Goal: Task Accomplishment & Management: Complete application form

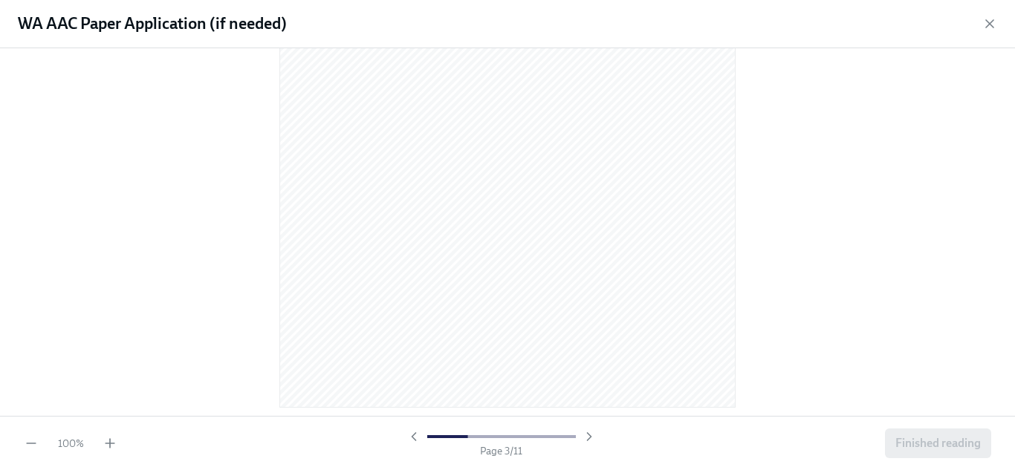
scroll to position [1469, 0]
click at [989, 25] on icon "button" at bounding box center [989, 23] width 15 height 15
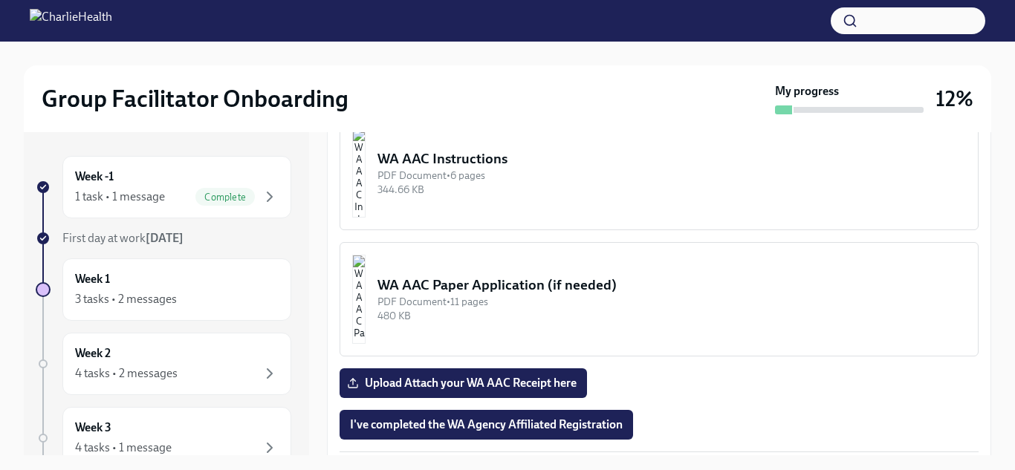
click at [472, 152] on div "WA AAC Instructions" at bounding box center [671, 158] width 588 height 19
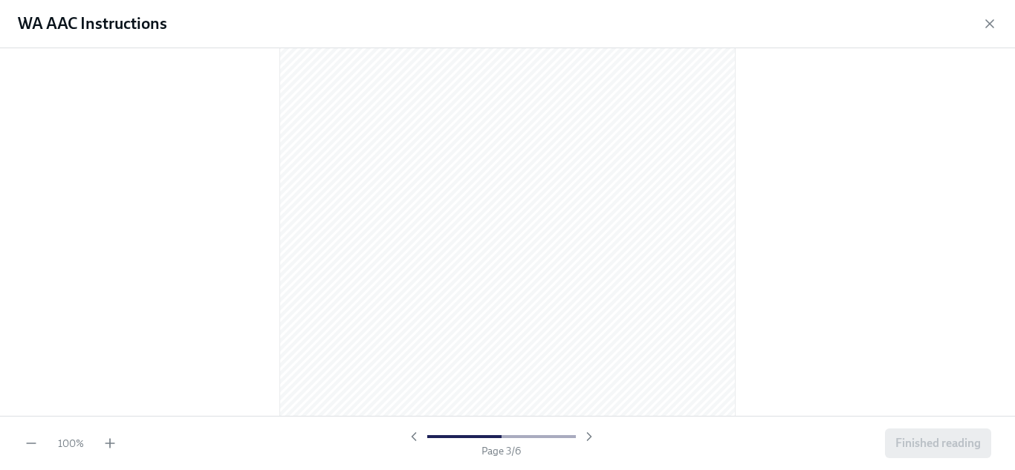
scroll to position [1864, 0]
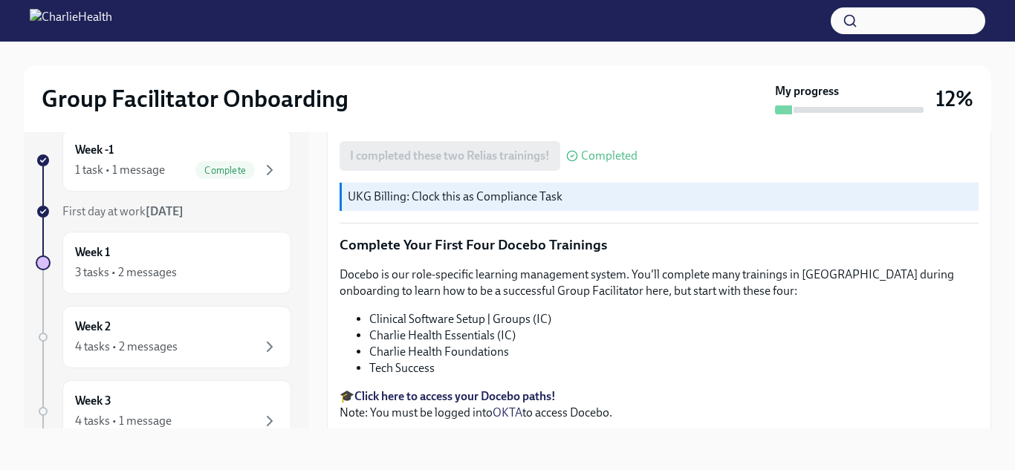
scroll to position [2151, 0]
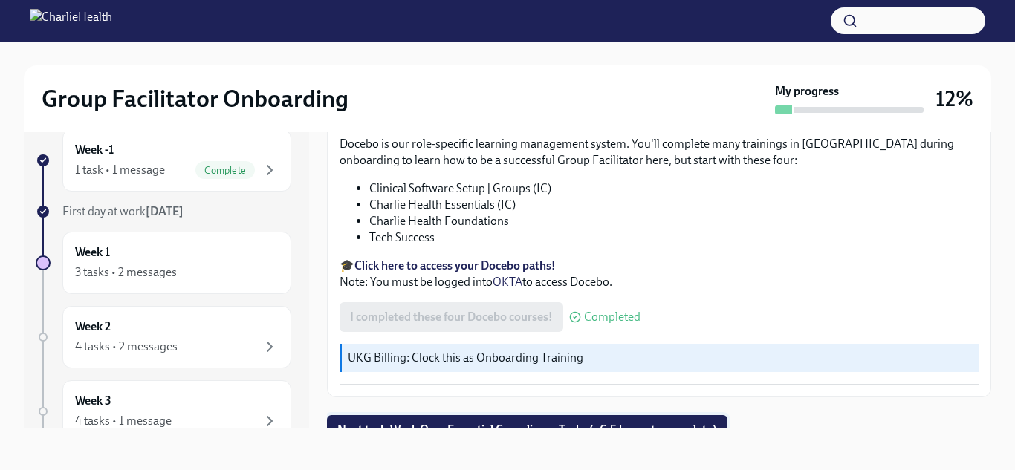
click at [446, 423] on span "Next task : Week One: Essential Compliance Tasks (~6.5 hours to complete)" at bounding box center [527, 430] width 380 height 15
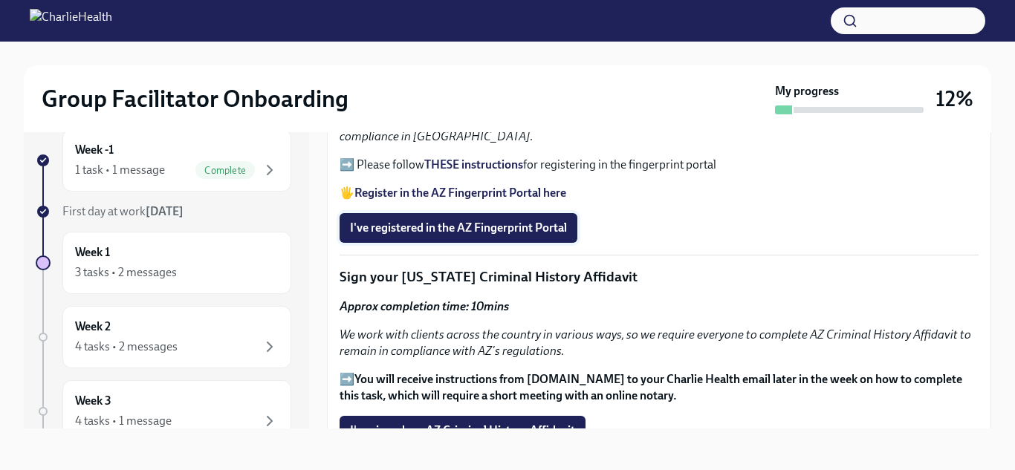
scroll to position [1587, 0]
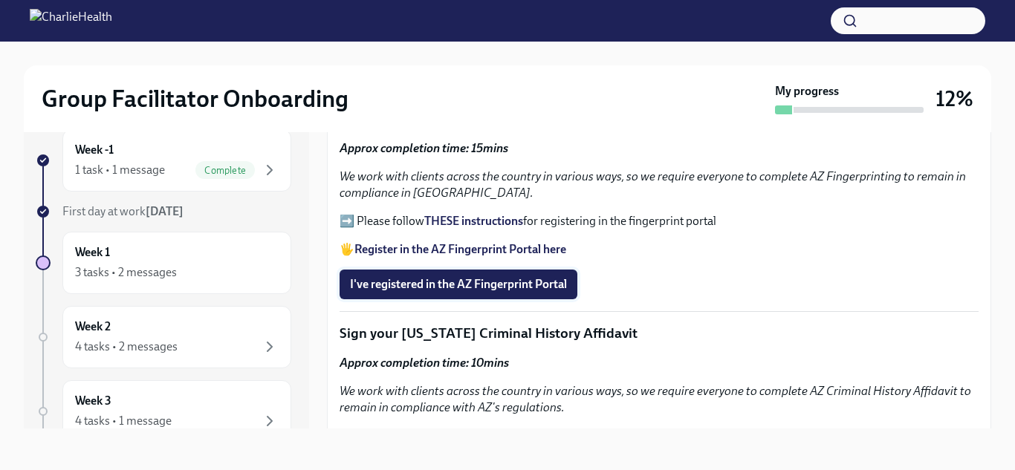
click at [438, 279] on span "I've registered in the AZ Fingerprint Portal" at bounding box center [458, 284] width 217 height 15
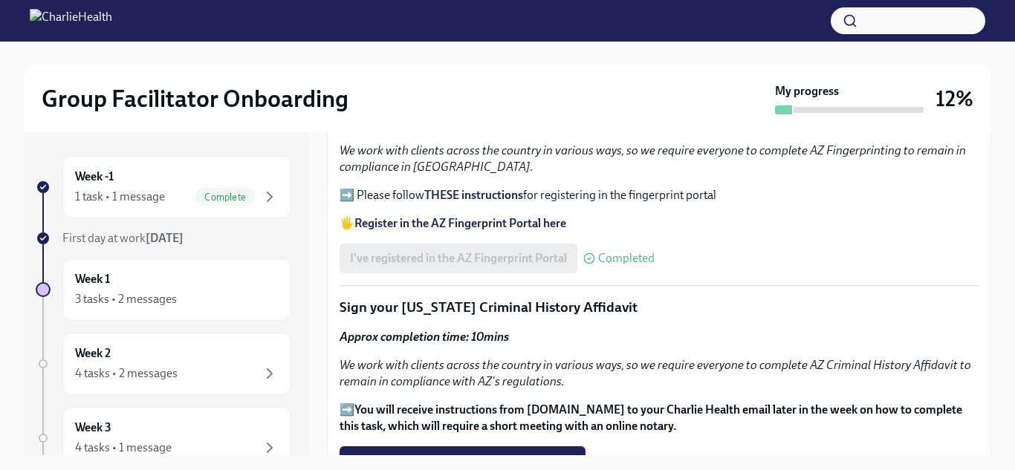
scroll to position [1638, 0]
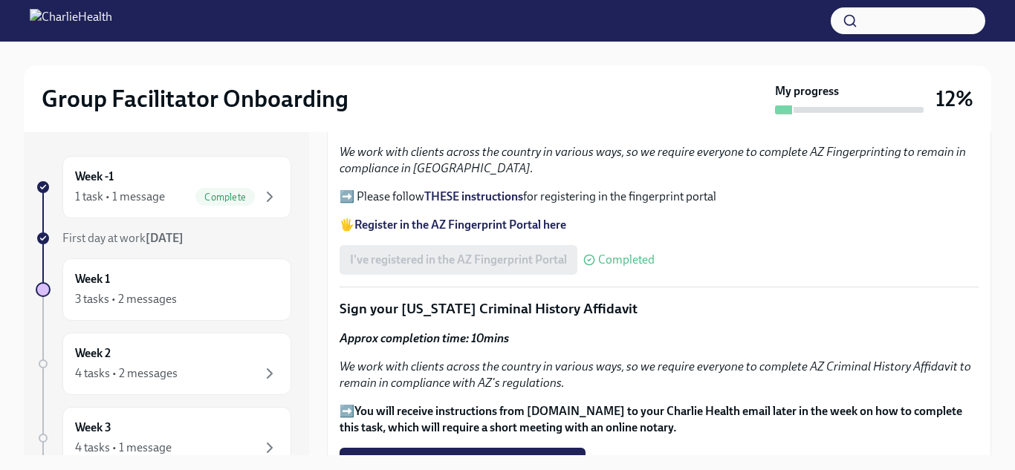
click at [449, 195] on strong "THESE instructions" at bounding box center [473, 196] width 99 height 14
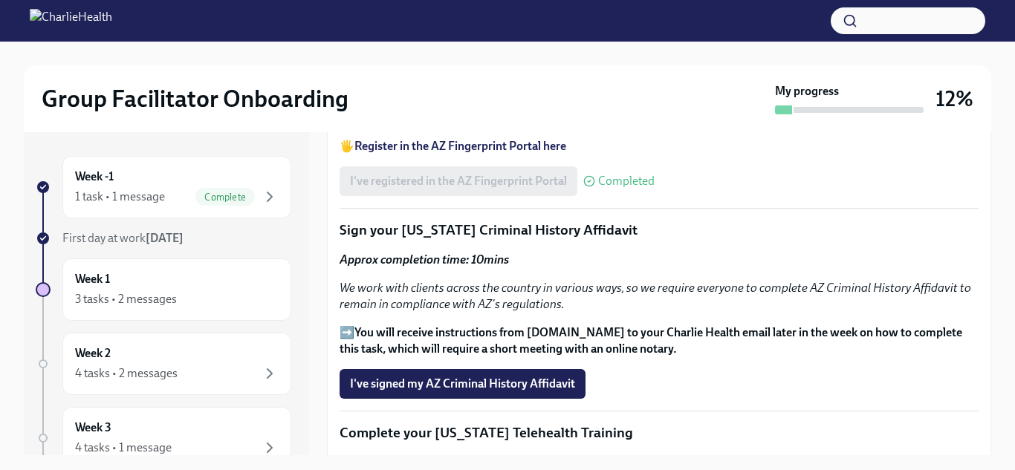
scroll to position [1759, 0]
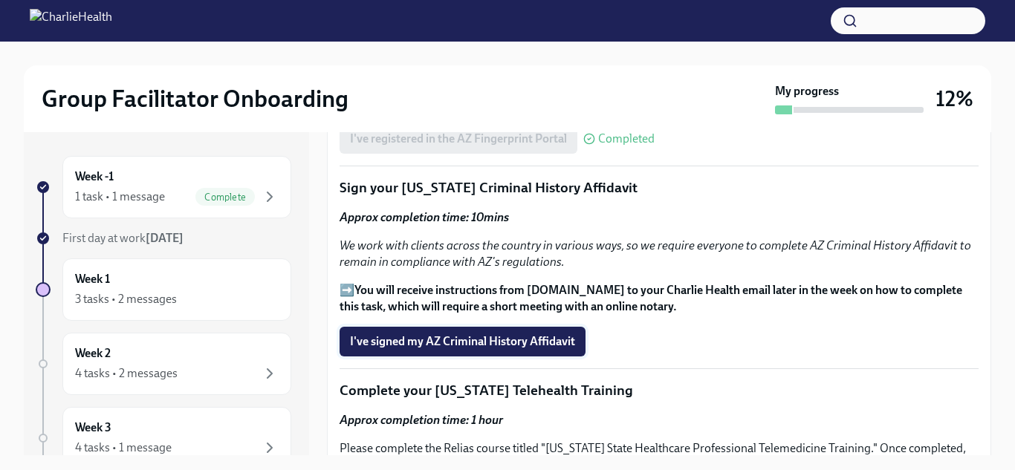
click at [404, 335] on span "I've signed my AZ Criminal History Affidavit" at bounding box center [462, 341] width 225 height 15
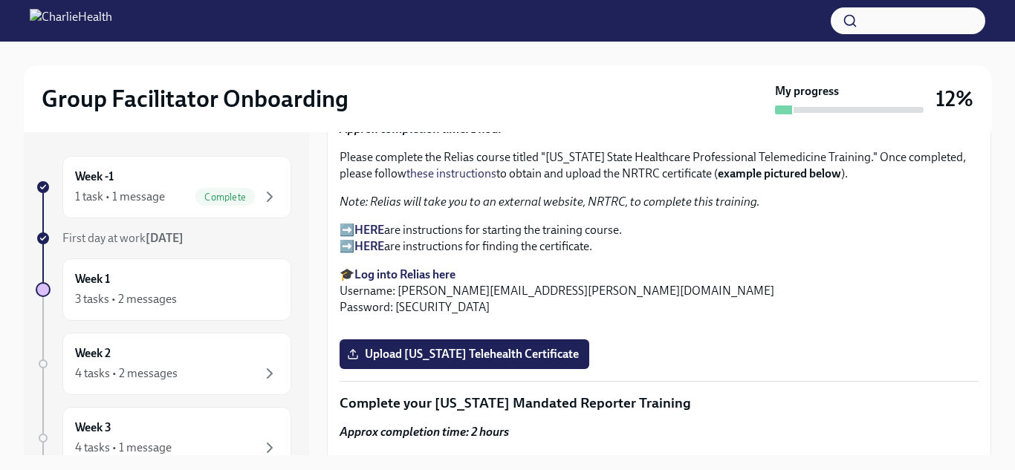
scroll to position [2049, 0]
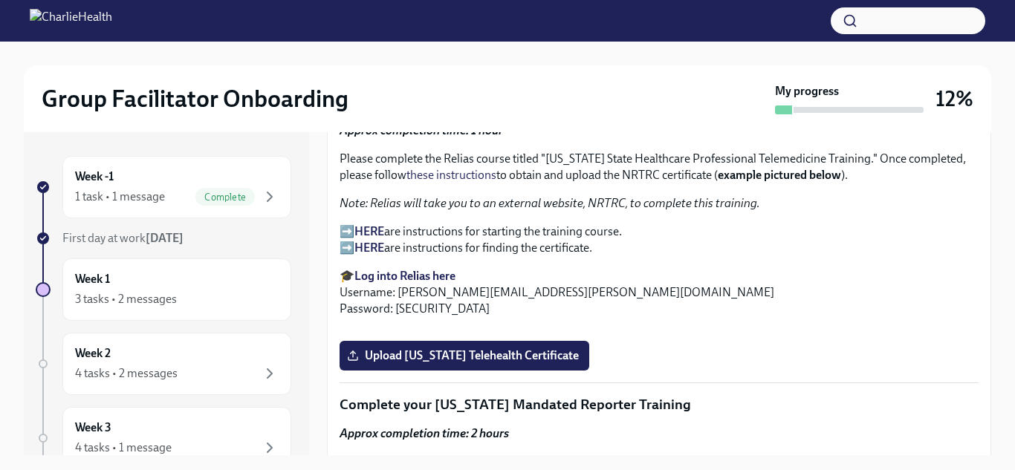
click at [426, 279] on strong "Log into Relias here" at bounding box center [404, 276] width 101 height 14
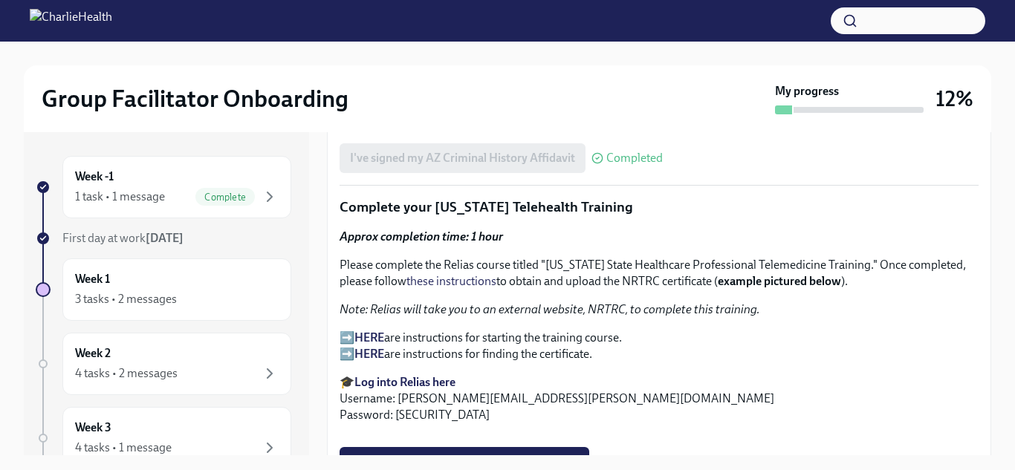
scroll to position [1945, 0]
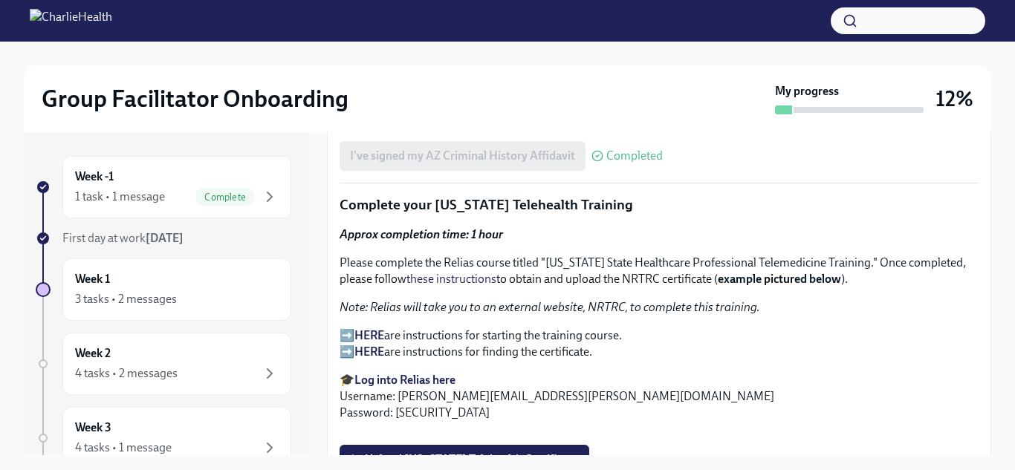
click at [371, 334] on strong "HERE" at bounding box center [369, 335] width 30 height 14
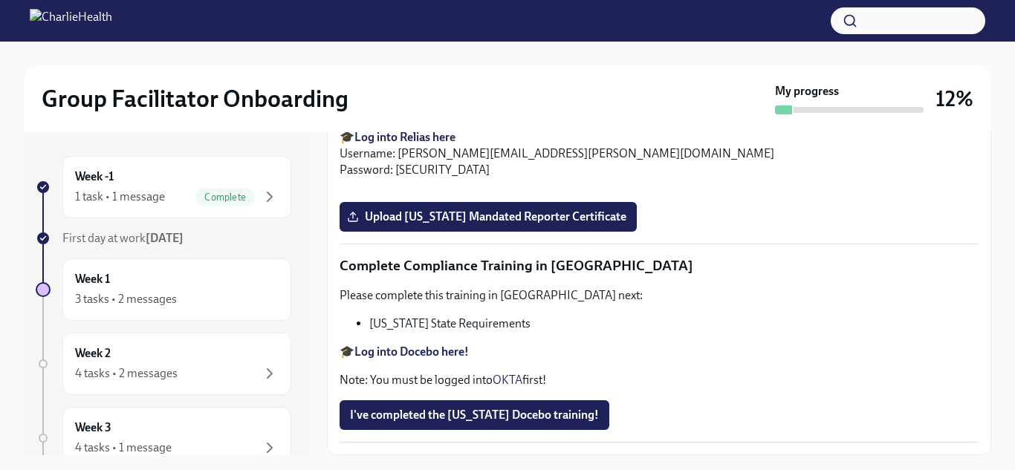
scroll to position [2465, 0]
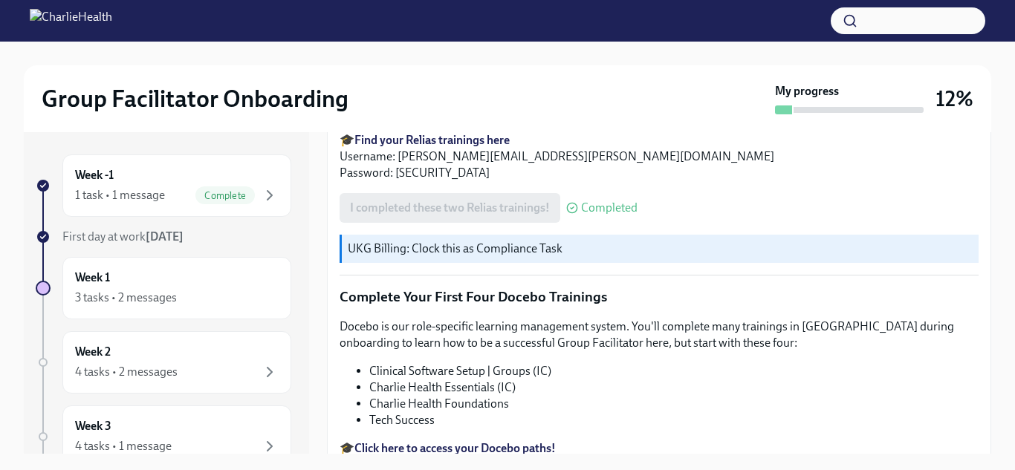
scroll to position [2151, 0]
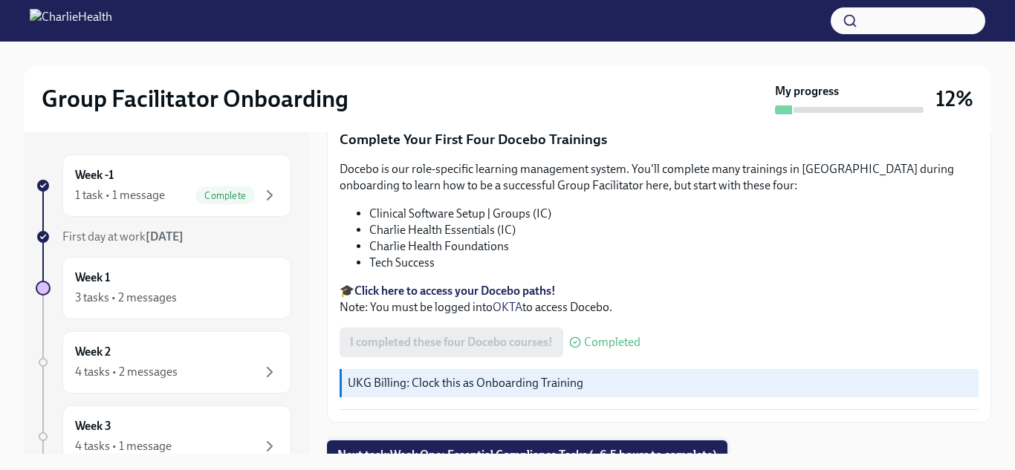
click at [489, 448] on span "Next task : Week One: Essential Compliance Tasks (~6.5 hours to complete)" at bounding box center [527, 455] width 380 height 15
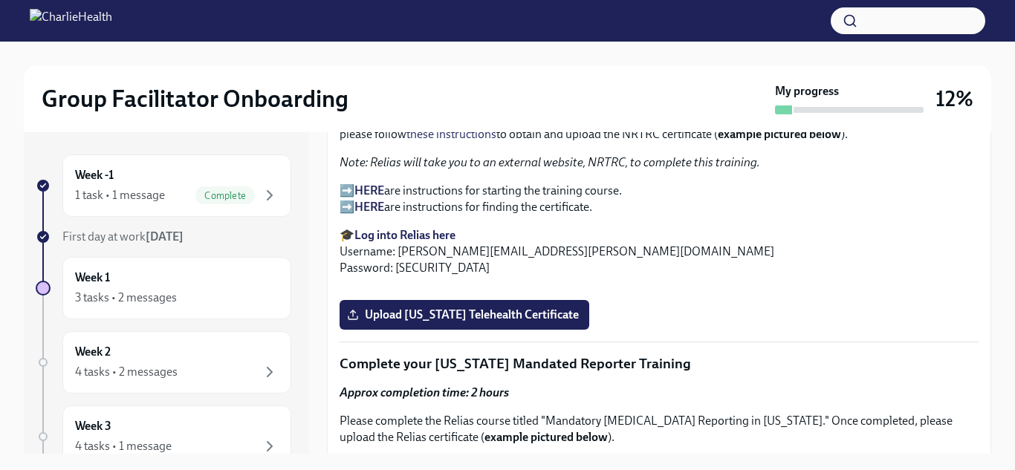
scroll to position [2087, 0]
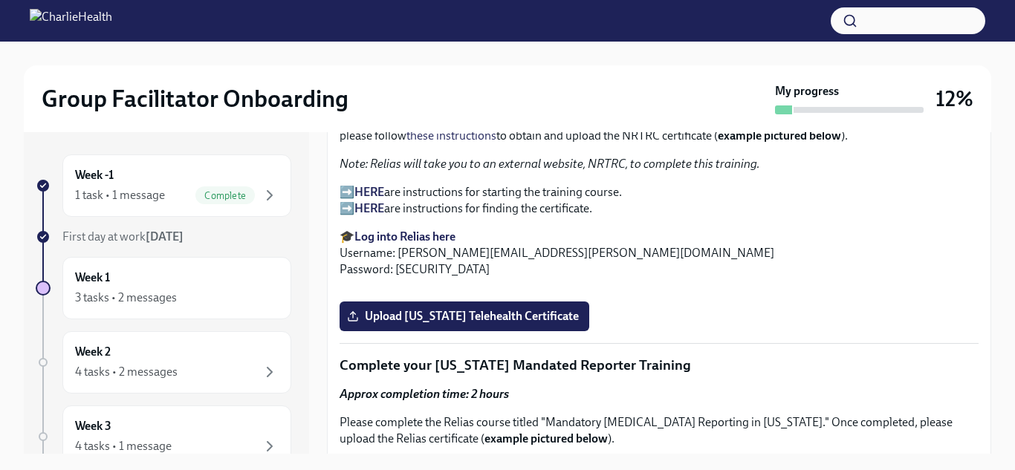
click at [369, 185] on strong "HERE" at bounding box center [369, 192] width 30 height 14
